Goal: Task Accomplishment & Management: Manage account settings

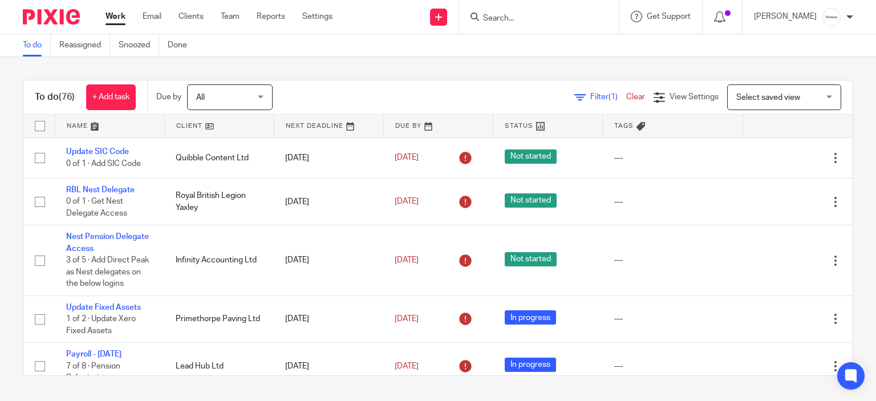
scroll to position [228, 0]
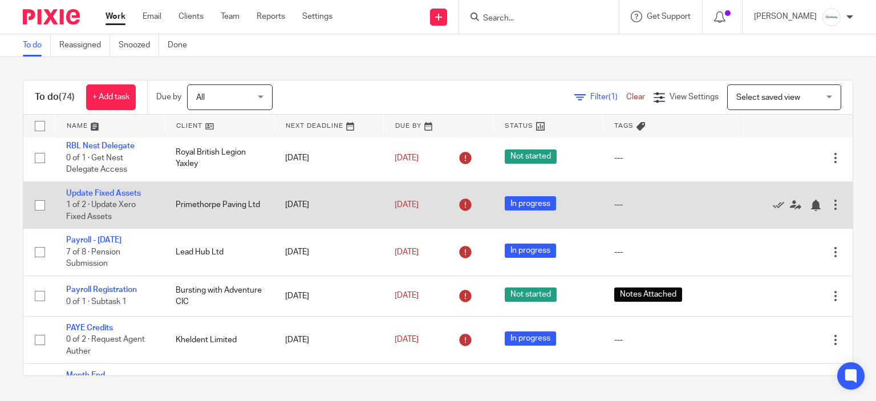
scroll to position [171, 0]
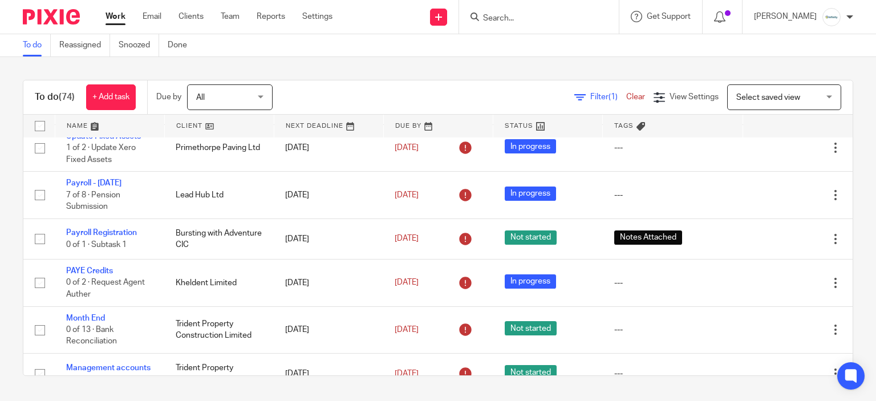
drag, startPoint x: 529, startPoint y: 23, endPoint x: 528, endPoint y: 17, distance: 6.4
click at [529, 22] on form at bounding box center [543, 17] width 122 height 14
click at [528, 17] on input "Search" at bounding box center [533, 19] width 103 height 10
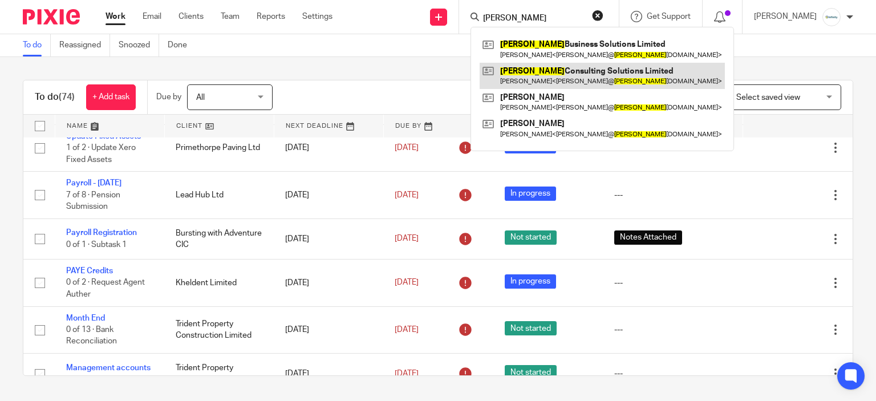
type input "ivo"
click at [581, 79] on link at bounding box center [602, 76] width 245 height 26
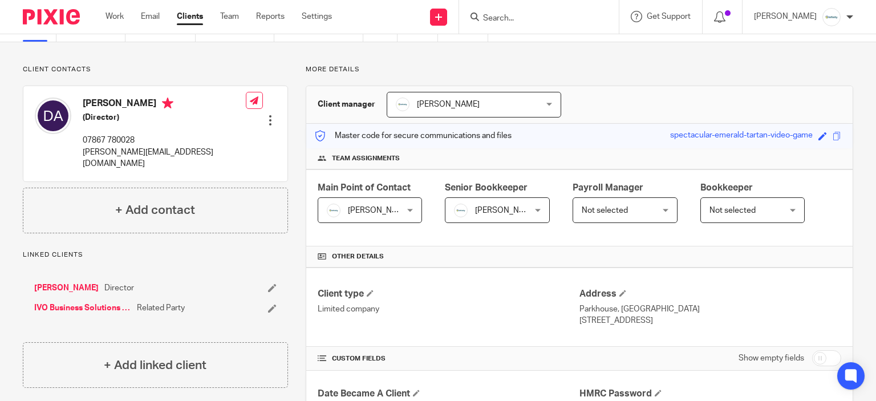
scroll to position [57, 0]
click at [621, 217] on span "Not selected" at bounding box center [620, 209] width 76 height 24
click at [627, 144] on div "Master code for secure communications and files spectacular-emerald-tartan-vide…" at bounding box center [579, 135] width 547 height 25
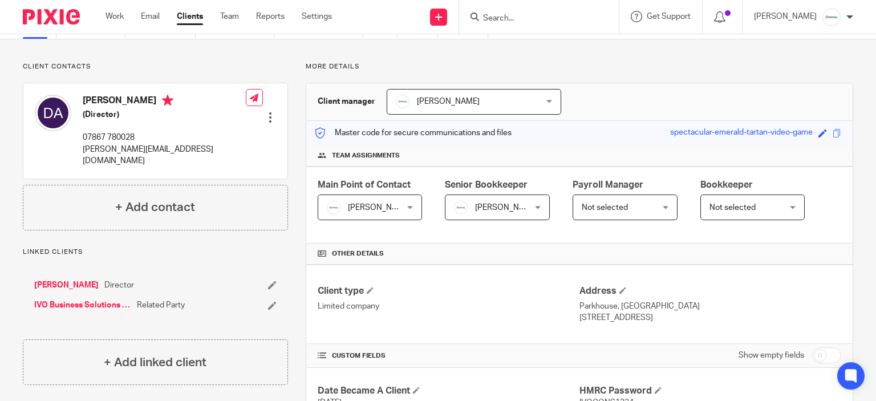
scroll to position [0, 0]
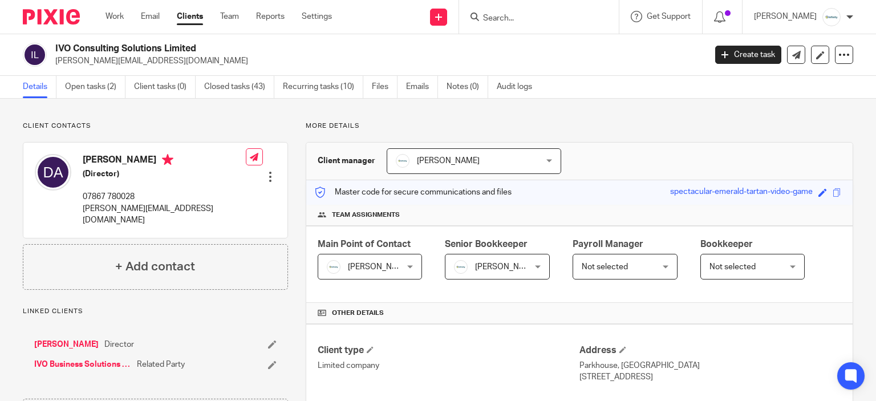
click at [658, 258] on div "Not selected Not selected" at bounding box center [625, 267] width 105 height 26
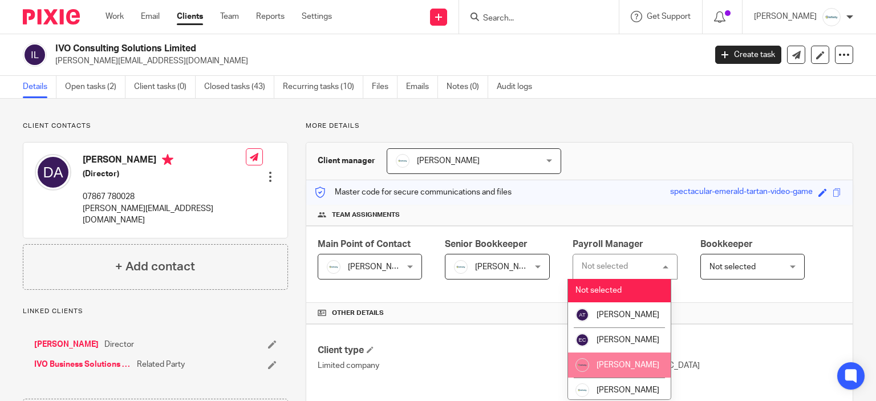
click at [634, 369] on li "[PERSON_NAME]" at bounding box center [619, 365] width 103 height 25
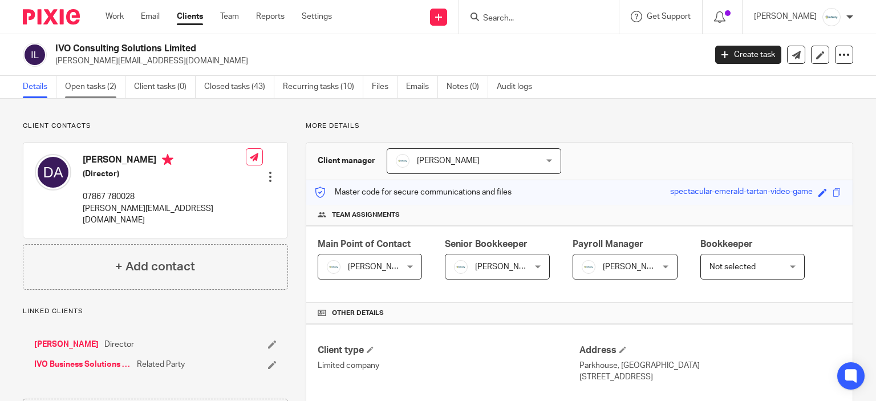
click at [111, 84] on link "Open tasks (2)" at bounding box center [95, 87] width 60 height 22
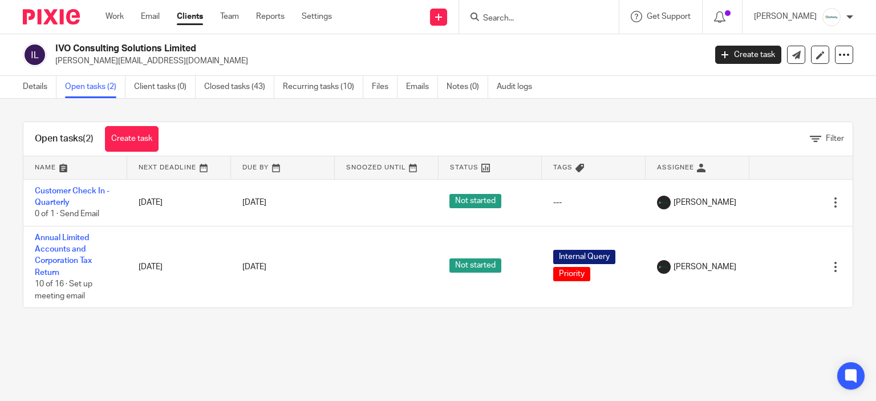
click at [82, 62] on p "david@ivosolutions.com" at bounding box center [376, 60] width 643 height 11
copy main "david@ivosolutions.com Create task Update from Companies House Export data Merg…"
click at [33, 87] on link "Details" at bounding box center [40, 87] width 34 height 22
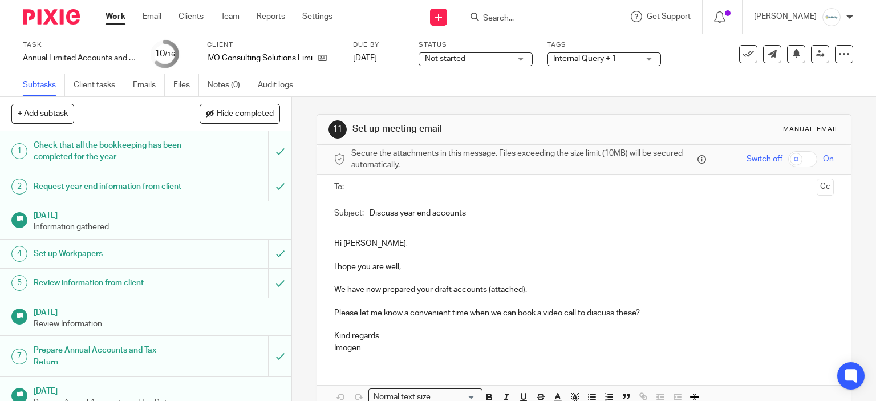
scroll to position [269, 0]
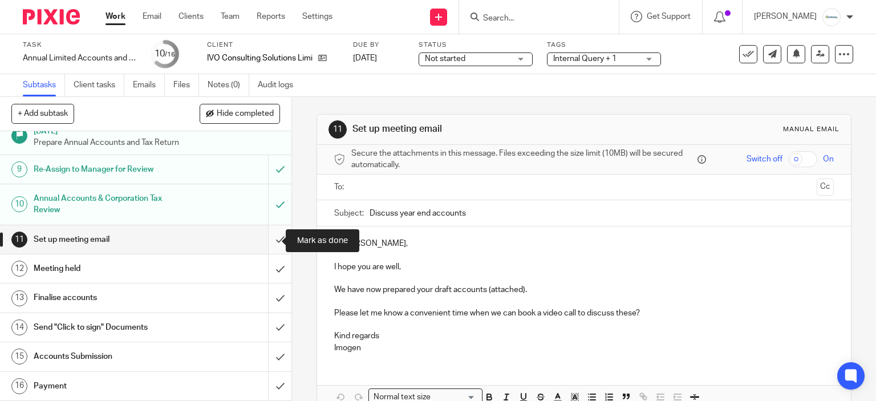
click at [264, 241] on input "submit" at bounding box center [146, 239] width 292 height 29
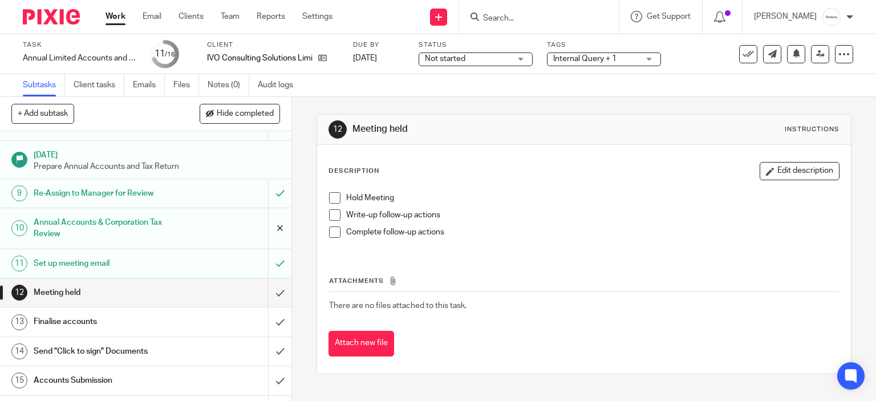
scroll to position [269, 0]
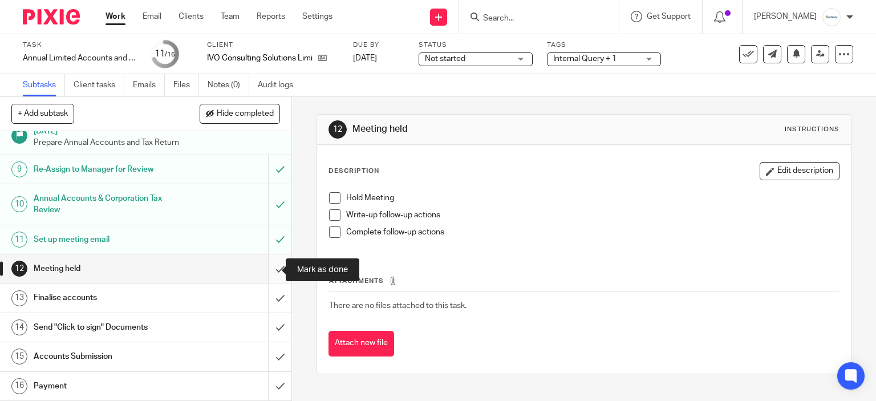
click at [278, 272] on input "submit" at bounding box center [146, 268] width 292 height 29
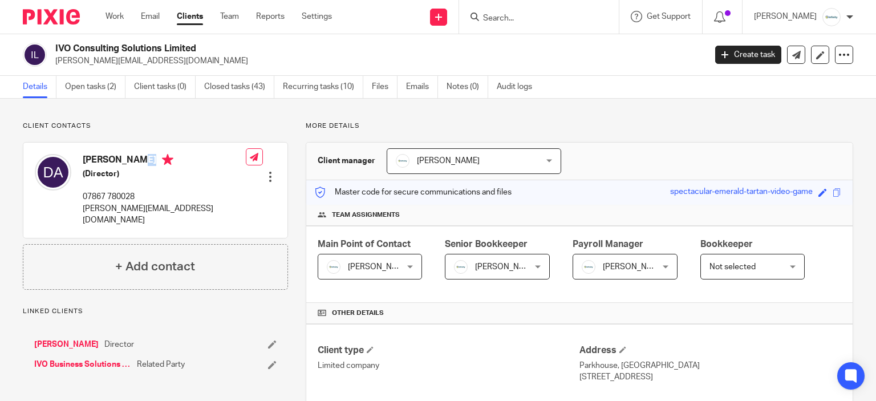
click at [112, 155] on h4 "David Armes" at bounding box center [164, 161] width 163 height 14
click at [78, 58] on p "david@ivosolutions.com" at bounding box center [376, 60] width 643 height 11
copy main "david@ivosolutions.com Create task Update from Companies House Export data Merg…"
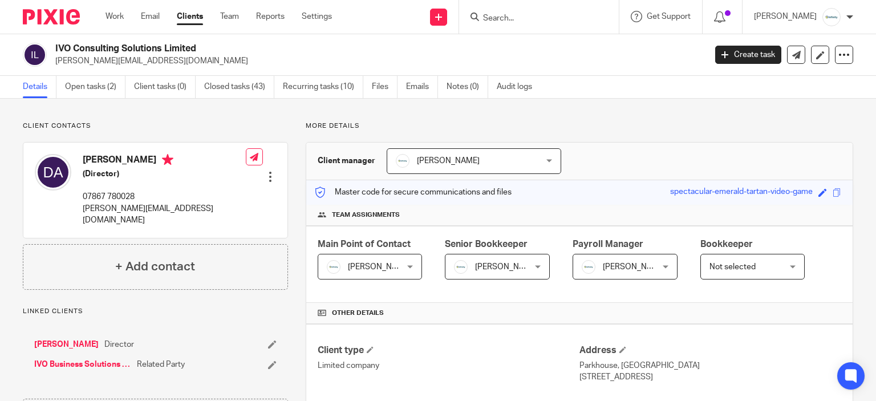
click at [124, 1] on div "Work Email Clients Team Reports Settings Work Email Clients Team Reports Settin…" at bounding box center [221, 17] width 255 height 34
click at [119, 27] on div "Work Email Clients Team Reports Settings Work Email Clients Team Reports Settin…" at bounding box center [221, 17] width 255 height 34
click at [117, 11] on link "Work" at bounding box center [115, 16] width 18 height 11
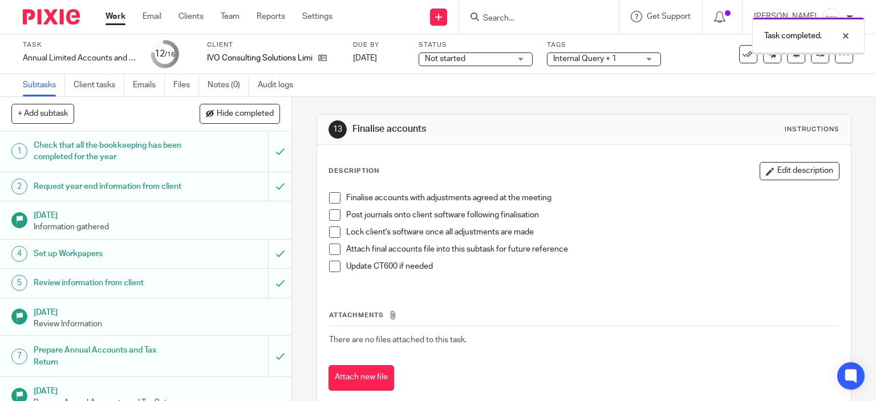
scroll to position [269, 0]
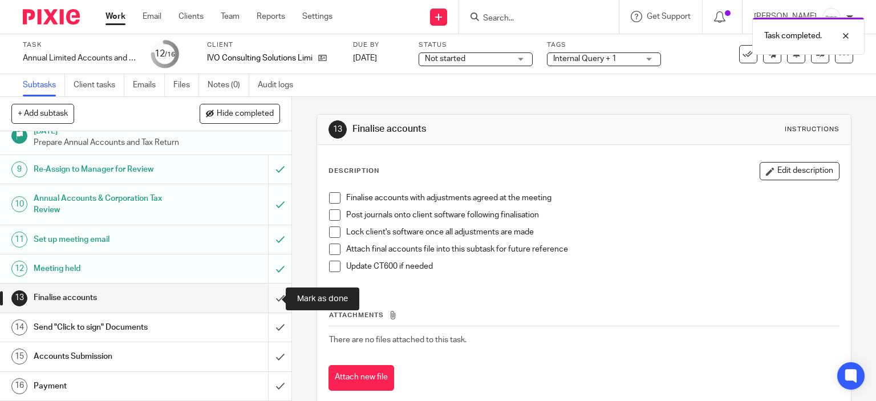
click at [266, 298] on input "submit" at bounding box center [146, 298] width 292 height 29
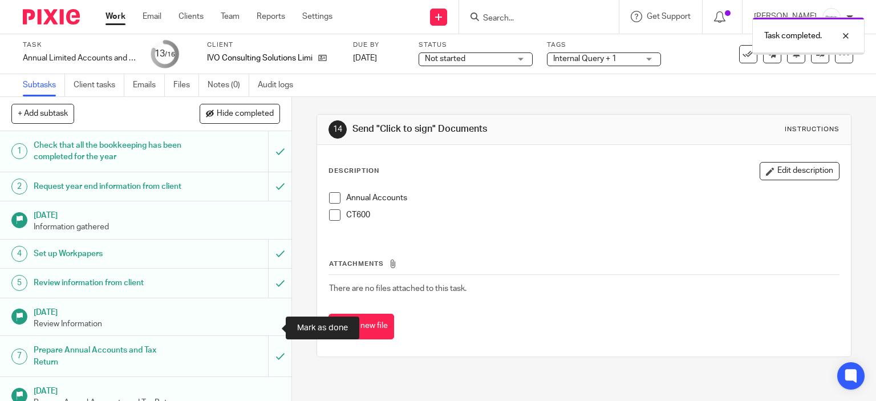
scroll to position [269, 0]
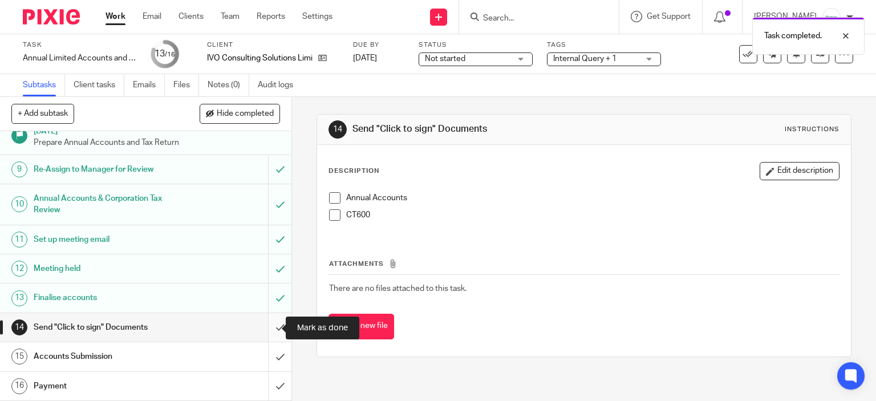
click at [277, 323] on input "submit" at bounding box center [146, 327] width 292 height 29
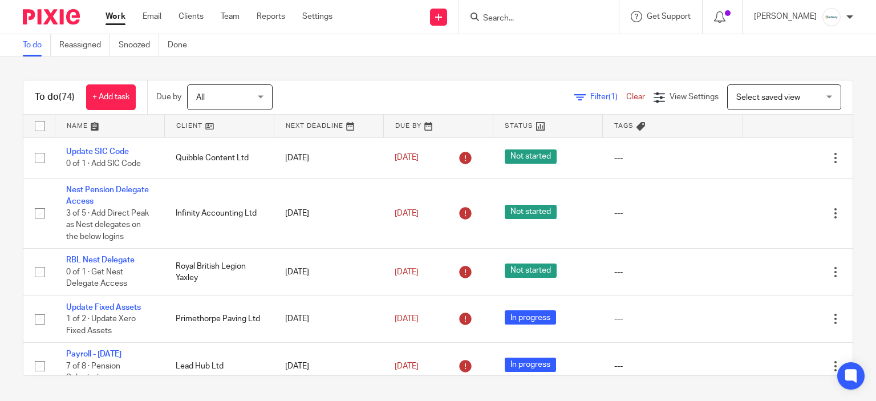
click at [511, 20] on input "Search" at bounding box center [533, 19] width 103 height 10
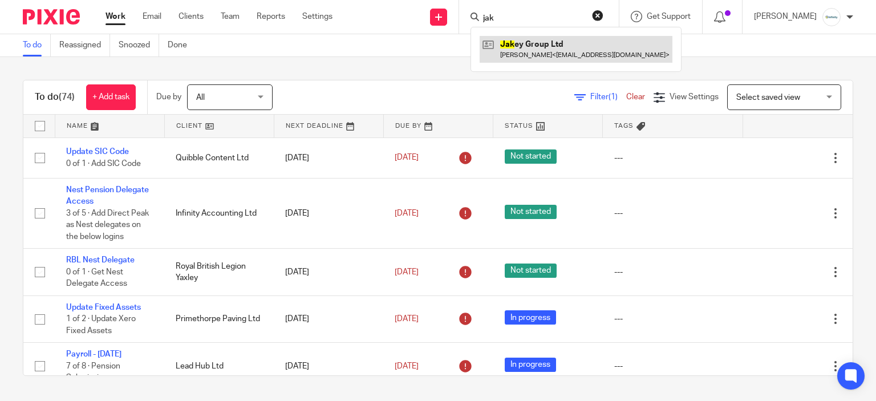
type input "jak"
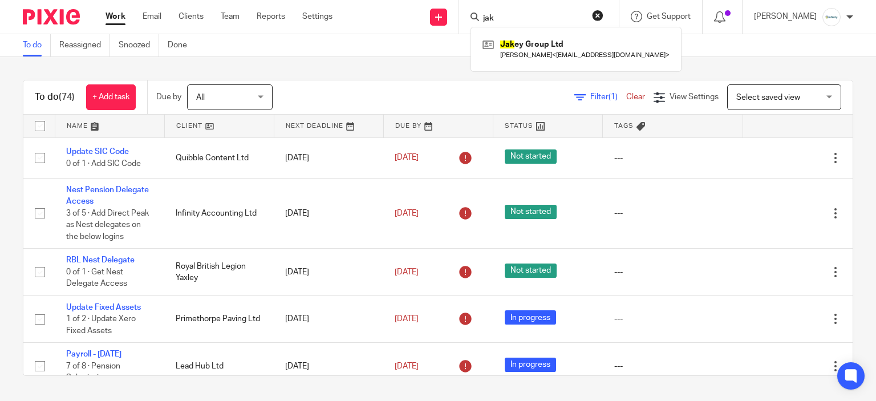
click at [555, 20] on input "jak" at bounding box center [533, 19] width 103 height 10
click at [364, 38] on div "To do Reassigned Snoozed Done" at bounding box center [438, 45] width 876 height 23
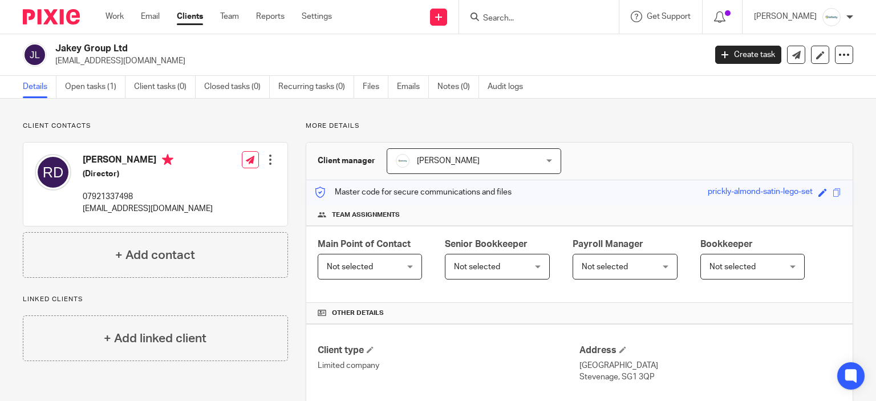
click at [534, 14] on input "Search" at bounding box center [533, 19] width 103 height 10
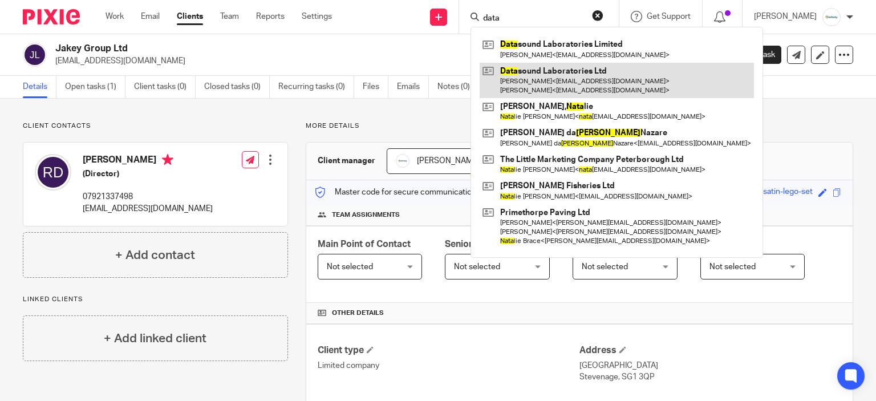
type input "data"
click at [583, 82] on link at bounding box center [617, 80] width 274 height 35
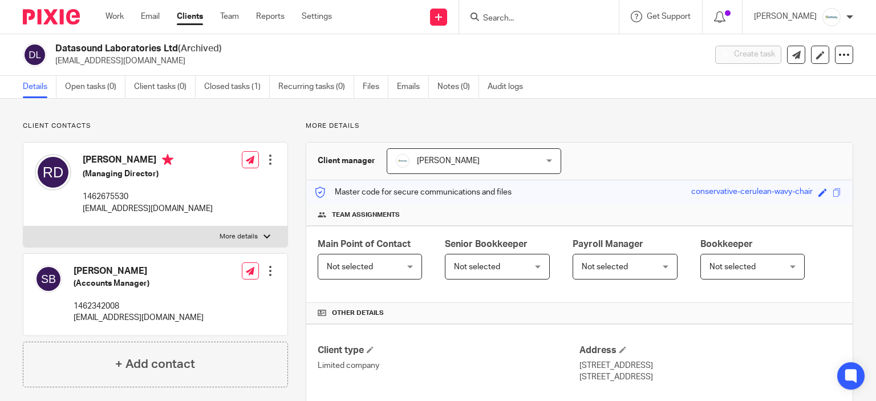
drag, startPoint x: 0, startPoint y: 0, endPoint x: 64, endPoint y: 63, distance: 89.6
click at [64, 63] on p "[EMAIL_ADDRESS][DOMAIN_NAME]" at bounding box center [376, 60] width 643 height 11
click at [108, 317] on p "[EMAIL_ADDRESS][DOMAIN_NAME]" at bounding box center [139, 317] width 130 height 11
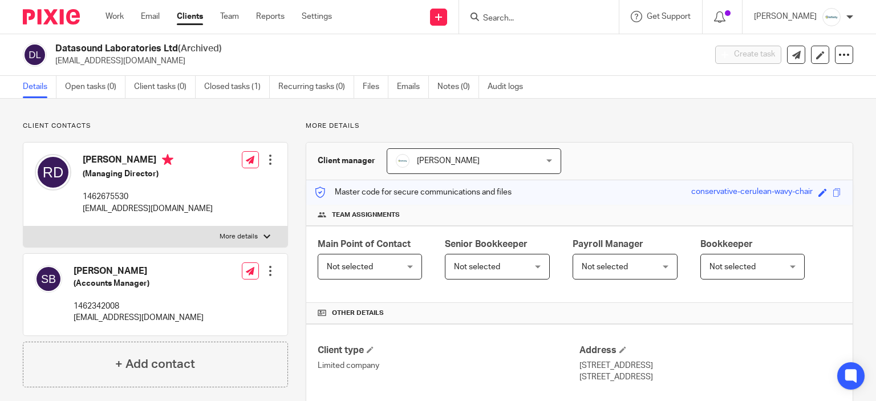
click at [108, 317] on p "[EMAIL_ADDRESS][DOMAIN_NAME]" at bounding box center [139, 317] width 130 height 11
copy div "[EMAIL_ADDRESS][DOMAIN_NAME]"
